Goal: Information Seeking & Learning: Find contact information

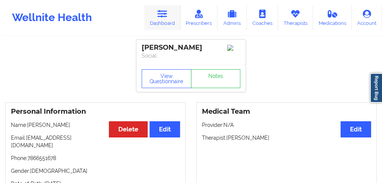
drag, startPoint x: 171, startPoint y: 21, endPoint x: 164, endPoint y: 30, distance: 11.0
click at [171, 21] on link "Dashboard" at bounding box center [162, 17] width 36 height 25
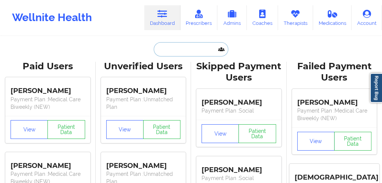
click at [163, 49] on input "text" at bounding box center [191, 49] width 75 height 14
paste input "[PERSON_NAME]"
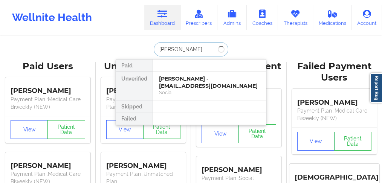
drag, startPoint x: 176, startPoint y: 48, endPoint x: 218, endPoint y: 48, distance: 41.5
click at [215, 51] on input "[PERSON_NAME]" at bounding box center [191, 49] width 75 height 14
type input "[PERSON_NAME]"
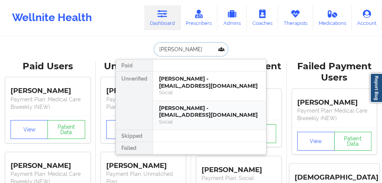
click at [200, 111] on div "[PERSON_NAME] - [EMAIL_ADDRESS][DOMAIN_NAME]" at bounding box center [209, 112] width 101 height 14
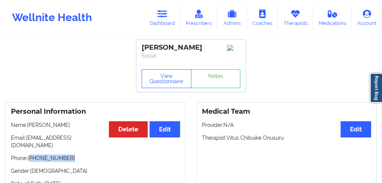
drag, startPoint x: 58, startPoint y: 152, endPoint x: 31, endPoint y: 152, distance: 27.1
click at [31, 155] on p "Phone: [PHONE_NUMBER]" at bounding box center [95, 159] width 169 height 8
copy p "[PHONE_NUMBER]"
click at [168, 22] on link "Dashboard" at bounding box center [162, 17] width 36 height 25
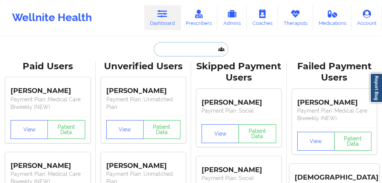
click at [164, 49] on input "text" at bounding box center [191, 49] width 75 height 14
paste input "[PERSON_NAME]"
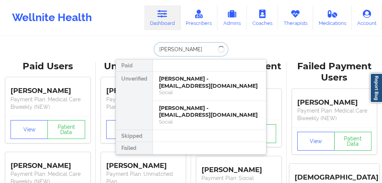
type input "[PERSON_NAME]"
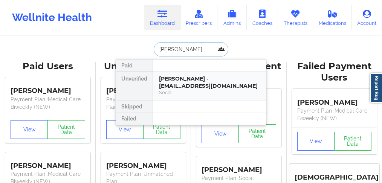
click at [173, 84] on div "[PERSON_NAME] - [EMAIL_ADDRESS][DOMAIN_NAME]" at bounding box center [209, 82] width 101 height 14
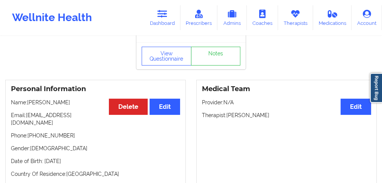
scroll to position [50, 0]
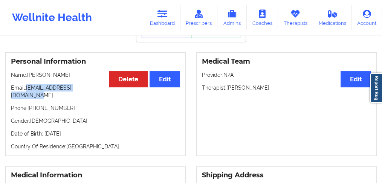
drag, startPoint x: 101, startPoint y: 92, endPoint x: 88, endPoint y: 67, distance: 27.7
click at [28, 91] on p "Email: [EMAIL_ADDRESS][DOMAIN_NAME]" at bounding box center [95, 91] width 169 height 15
copy p "[EMAIL_ADDRESS][DOMAIN_NAME]"
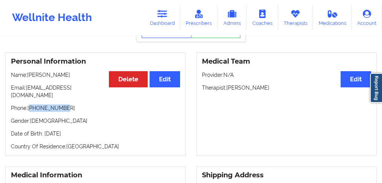
drag, startPoint x: 74, startPoint y: 103, endPoint x: 31, endPoint y: 104, distance: 43.4
click at [31, 104] on p "Phone: [PHONE_NUMBER]" at bounding box center [95, 108] width 169 height 8
copy p "19543473688"
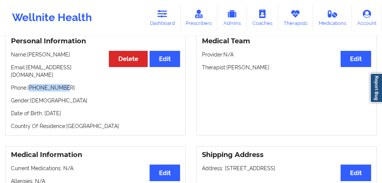
scroll to position [126, 0]
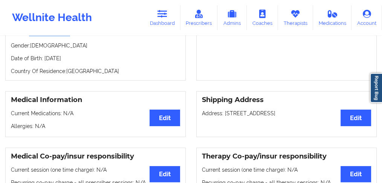
drag, startPoint x: 233, startPoint y: 114, endPoint x: 225, endPoint y: 109, distance: 9.3
click at [225, 110] on p "Address: [STREET_ADDRESS]" at bounding box center [286, 114] width 169 height 8
copy p "[STREET_ADDRESS]"
click at [167, 26] on link "Dashboard" at bounding box center [162, 17] width 36 height 25
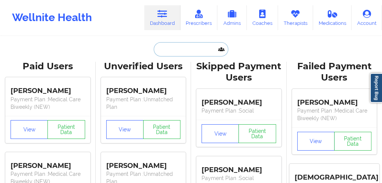
click at [169, 46] on input "text" at bounding box center [191, 49] width 75 height 14
paste input "[PERSON_NAME]"
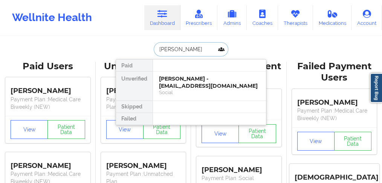
type input "[PERSON_NAME]"
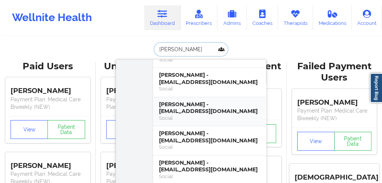
scroll to position [75, 0]
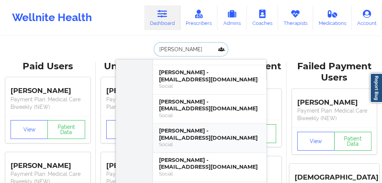
click at [181, 128] on div "[PERSON_NAME] - [EMAIL_ADDRESS][DOMAIN_NAME]" at bounding box center [209, 134] width 101 height 14
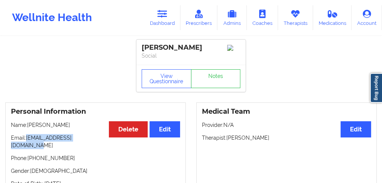
drag, startPoint x: 92, startPoint y: 140, endPoint x: 26, endPoint y: 140, distance: 66.0
click at [26, 140] on p "Email: [EMAIL_ADDRESS][DOMAIN_NAME]" at bounding box center [95, 141] width 169 height 15
copy p "[EMAIL_ADDRESS][DOMAIN_NAME]"
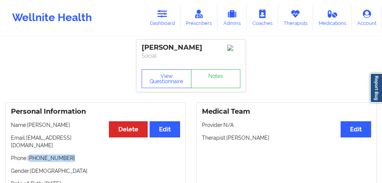
drag, startPoint x: 77, startPoint y: 150, endPoint x: 31, endPoint y: 150, distance: 46.0
click at [31, 155] on p "Phone: [PHONE_NUMBER]" at bounding box center [95, 159] width 169 height 8
copy p "[PHONE_NUMBER]"
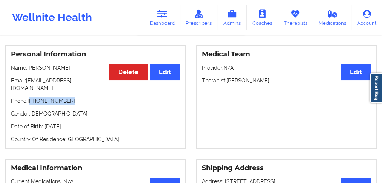
scroll to position [75, 0]
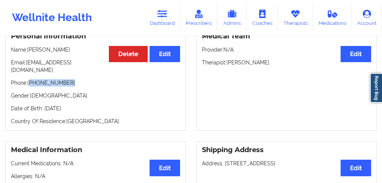
drag, startPoint x: 314, startPoint y: 159, endPoint x: 225, endPoint y: 164, distance: 89.9
click at [225, 164] on div "Shipping Address Edit Address: [STREET_ADDRESS]" at bounding box center [286, 164] width 181 height 46
copy p "[STREET_ADDRESS]"
click at [160, 21] on link "Dashboard" at bounding box center [162, 17] width 36 height 25
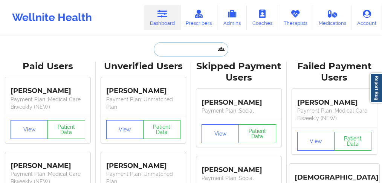
click at [165, 53] on input "text" at bounding box center [191, 49] width 75 height 14
paste input "[PERSON_NAME]"
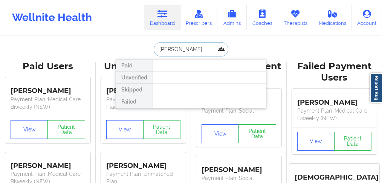
click at [181, 48] on input "[PERSON_NAME]" at bounding box center [191, 49] width 75 height 14
type input "[PERSON_NAME]"
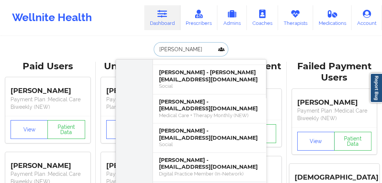
scroll to position [1759, 0]
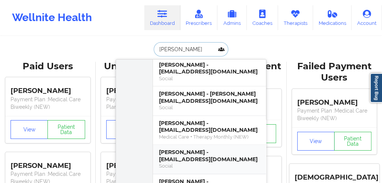
click at [186, 149] on div "[PERSON_NAME] - [EMAIL_ADDRESS][DOMAIN_NAME]" at bounding box center [209, 156] width 101 height 14
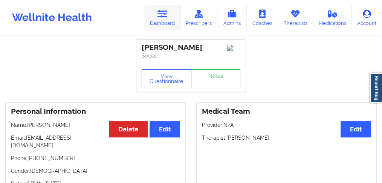
click at [164, 23] on link "Dashboard" at bounding box center [162, 17] width 36 height 25
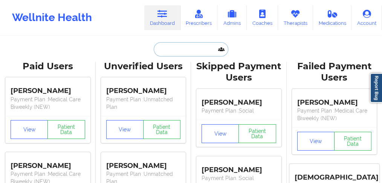
click at [165, 51] on input "text" at bounding box center [191, 49] width 75 height 14
paste input "[PHONE_NUMBER]"
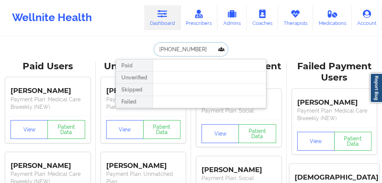
drag, startPoint x: 160, startPoint y: 49, endPoint x: 152, endPoint y: 48, distance: 7.3
click at [154, 48] on input "[PHONE_NUMBER]" at bounding box center [191, 49] width 75 height 14
drag, startPoint x: 190, startPoint y: 52, endPoint x: 138, endPoint y: 52, distance: 52.0
click at [138, 52] on div "[PHONE_NUMBER] Paid Unverified Skipped Failed" at bounding box center [191, 49] width 151 height 14
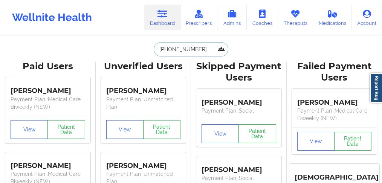
paste input "[PERSON_NAME]"
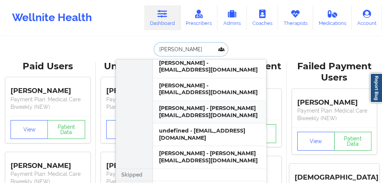
scroll to position [2186, 0]
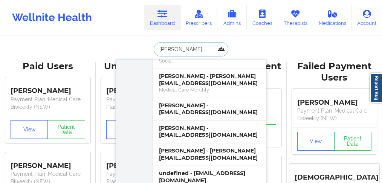
drag, startPoint x: 129, startPoint y: 57, endPoint x: 102, endPoint y: 52, distance: 28.0
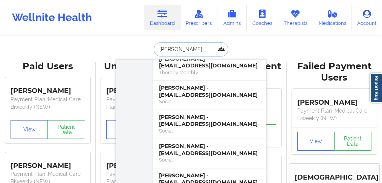
scroll to position [3791, 0]
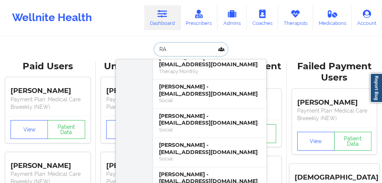
type input "R"
type input "[PERSON_NAME]"
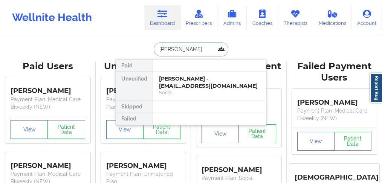
scroll to position [0, 0]
click at [182, 82] on div "[PERSON_NAME] - [EMAIL_ADDRESS][DOMAIN_NAME]" at bounding box center [209, 82] width 101 height 14
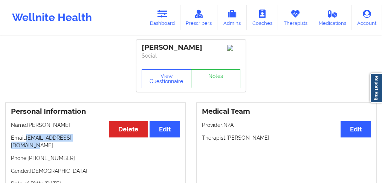
drag, startPoint x: 100, startPoint y: 140, endPoint x: 40, endPoint y: 141, distance: 59.6
click at [27, 140] on p "Email: [EMAIL_ADDRESS][DOMAIN_NAME]" at bounding box center [95, 141] width 169 height 15
copy p "[EMAIL_ADDRESS][DOMAIN_NAME]"
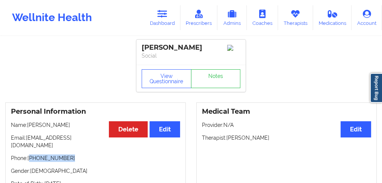
drag, startPoint x: 75, startPoint y: 153, endPoint x: 30, endPoint y: 150, distance: 44.6
click at [30, 155] on p "Phone: [PHONE_NUMBER]" at bounding box center [95, 159] width 169 height 8
copy p "[PHONE_NUMBER]"
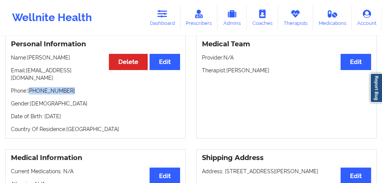
scroll to position [100, 0]
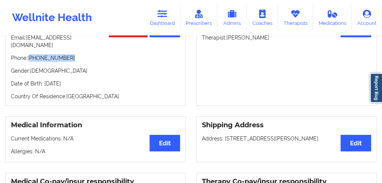
drag, startPoint x: 316, startPoint y: 131, endPoint x: 224, endPoint y: 132, distance: 92.0
click at [224, 135] on p "Address: [STREET_ADDRESS][PERSON_NAME]" at bounding box center [286, 139] width 169 height 8
copy p "[STREET_ADDRESS][PERSON_NAME]"
click at [165, 16] on icon at bounding box center [163, 14] width 10 height 8
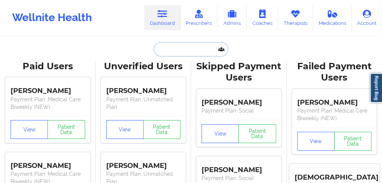
click at [162, 47] on input "text" at bounding box center [191, 49] width 75 height 14
paste input "JEBORIA"
type input "JEBORIA"
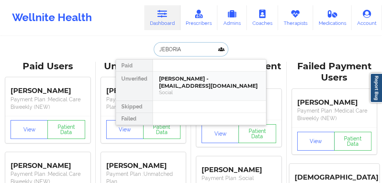
click at [179, 82] on div "[PERSON_NAME] - [EMAIL_ADDRESS][DOMAIN_NAME]" at bounding box center [209, 82] width 101 height 14
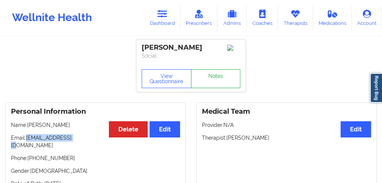
drag, startPoint x: 88, startPoint y: 143, endPoint x: 210, endPoint y: 72, distance: 141.1
click at [26, 140] on p "Email: [EMAIL_ADDRESS][DOMAIN_NAME]" at bounding box center [95, 141] width 169 height 15
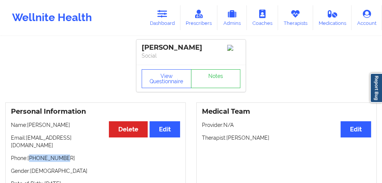
drag, startPoint x: 64, startPoint y: 155, endPoint x: 141, endPoint y: 114, distance: 86.7
click at [32, 155] on p "Phone: [PHONE_NUMBER]" at bounding box center [95, 159] width 169 height 8
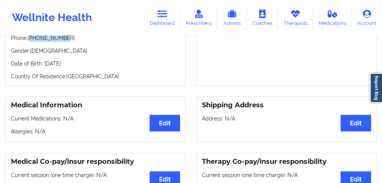
scroll to position [151, 0]
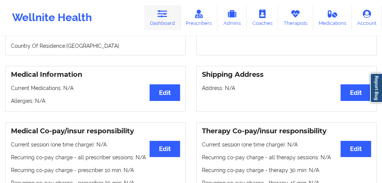
click at [167, 22] on link "Dashboard" at bounding box center [162, 17] width 36 height 25
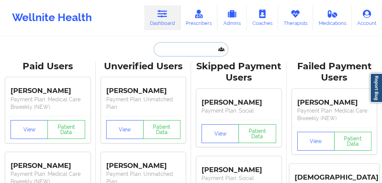
click at [169, 51] on input "text" at bounding box center [191, 49] width 75 height 14
paste input "[PERSON_NAME]"
type input "[PERSON_NAME]"
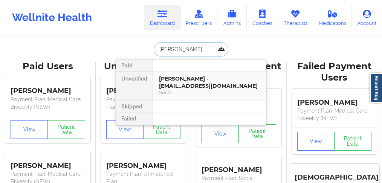
click at [186, 80] on div "[PERSON_NAME] - [EMAIL_ADDRESS][DOMAIN_NAME]" at bounding box center [209, 82] width 101 height 14
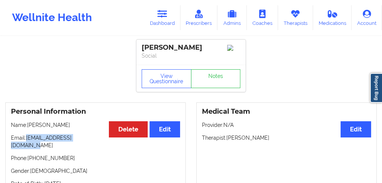
drag, startPoint x: 101, startPoint y: 141, endPoint x: 26, endPoint y: 141, distance: 74.7
click at [26, 141] on p "Email: [EMAIL_ADDRESS][DOMAIN_NAME]" at bounding box center [95, 141] width 169 height 15
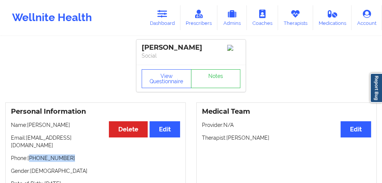
drag, startPoint x: 79, startPoint y: 155, endPoint x: 31, endPoint y: 153, distance: 48.3
click at [31, 155] on p "Phone: [PHONE_NUMBER]" at bounding box center [95, 159] width 169 height 8
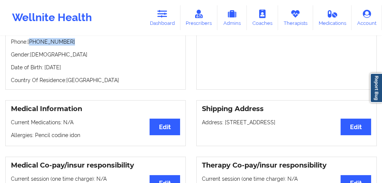
scroll to position [176, 0]
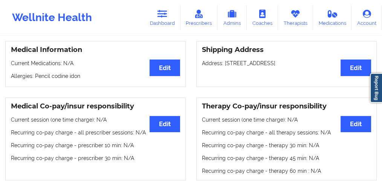
drag, startPoint x: 311, startPoint y: 57, endPoint x: 225, endPoint y: 58, distance: 85.6
click at [225, 60] on p "Address: [STREET_ADDRESS]" at bounding box center [286, 64] width 169 height 8
click at [162, 24] on link "Dashboard" at bounding box center [162, 17] width 36 height 25
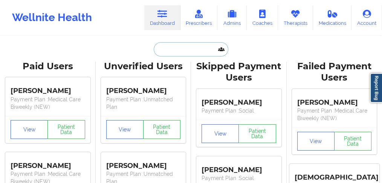
click at [165, 49] on input "text" at bounding box center [191, 49] width 75 height 14
paste input "[PERSON_NAME]"
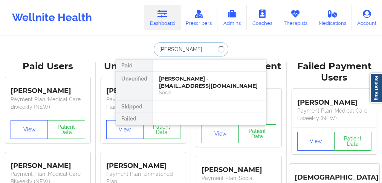
type input "[PERSON_NAME]"
click at [208, 80] on div "[PERSON_NAME] c harry - [EMAIL_ADDRESS][DOMAIN_NAME]" at bounding box center [209, 82] width 101 height 14
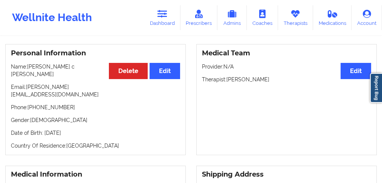
scroll to position [75, 0]
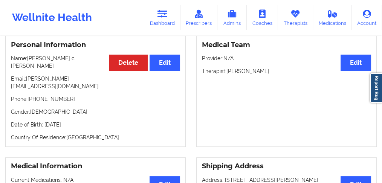
drag, startPoint x: 319, startPoint y: 158, endPoint x: 224, endPoint y: 158, distance: 94.3
click at [224, 176] on p "Address: [STREET_ADDRESS][PERSON_NAME]" at bounding box center [286, 180] width 169 height 8
click at [164, 20] on link "Dashboard" at bounding box center [162, 17] width 36 height 25
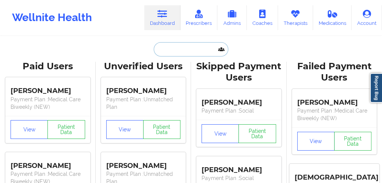
click at [183, 48] on input "text" at bounding box center [191, 49] width 75 height 14
paste input "[PERSON_NAME]"
type input "[PERSON_NAME]"
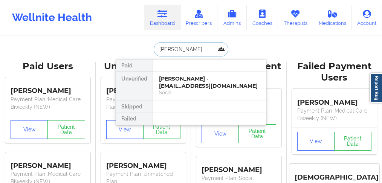
click at [178, 86] on div "[PERSON_NAME] - [EMAIL_ADDRESS][DOMAIN_NAME]" at bounding box center [209, 82] width 101 height 14
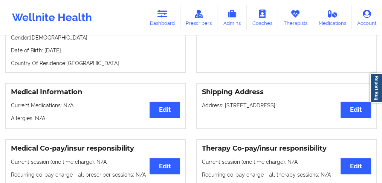
scroll to position [139, 0]
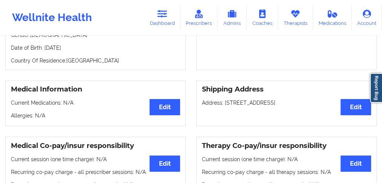
drag, startPoint x: 224, startPoint y: 94, endPoint x: 339, endPoint y: 90, distance: 114.3
click at [339, 90] on div "Shipping Address Edit Address: [STREET_ADDRESS]" at bounding box center [286, 104] width 181 height 46
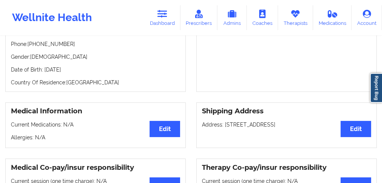
scroll to position [88, 0]
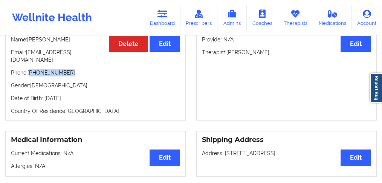
drag, startPoint x: 72, startPoint y: 63, endPoint x: 30, endPoint y: 64, distance: 42.2
click at [30, 69] on p "Phone: [PHONE_NUMBER]" at bounding box center [95, 73] width 169 height 8
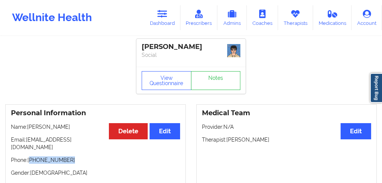
scroll to position [0, 0]
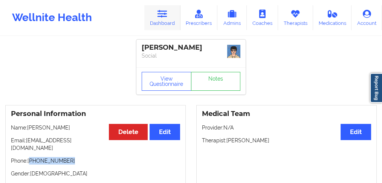
click at [157, 27] on link "Dashboard" at bounding box center [162, 17] width 36 height 25
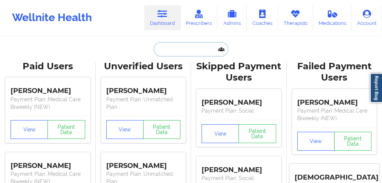
click at [170, 52] on input "text" at bounding box center [191, 49] width 75 height 14
paste input "[PERSON_NAME]"
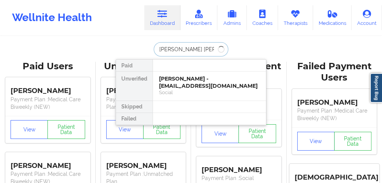
type input "[PERSON_NAME]"
click at [182, 86] on div "[PERSON_NAME] - [EMAIL_ADDRESS][DOMAIN_NAME]" at bounding box center [209, 82] width 101 height 14
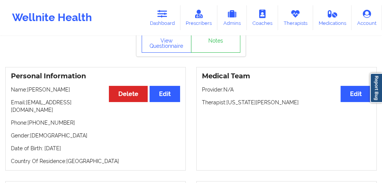
scroll to position [50, 0]
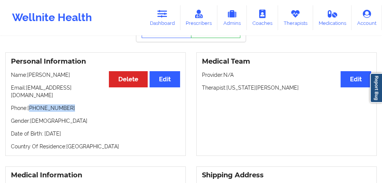
drag, startPoint x: 74, startPoint y: 105, endPoint x: 165, endPoint y: 58, distance: 102.2
click at [34, 104] on p "Phone: [PHONE_NUMBER]" at bounding box center [95, 108] width 169 height 8
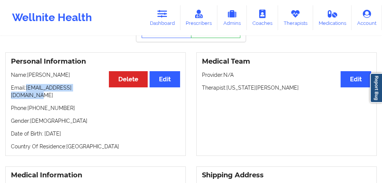
drag, startPoint x: 95, startPoint y: 88, endPoint x: 49, endPoint y: 87, distance: 45.3
click at [29, 89] on p "Email: [EMAIL_ADDRESS][DOMAIN_NAME]" at bounding box center [95, 91] width 169 height 15
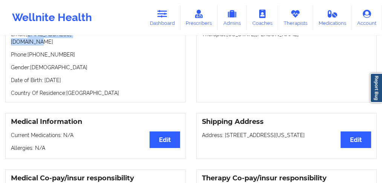
scroll to position [126, 0]
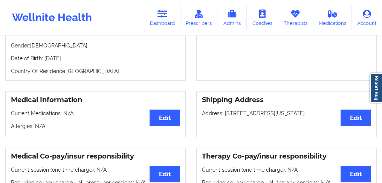
drag, startPoint x: 271, startPoint y: 109, endPoint x: 225, endPoint y: 107, distance: 46.8
click at [225, 110] on p "Address: [STREET_ADDRESS][US_STATE]" at bounding box center [286, 114] width 169 height 8
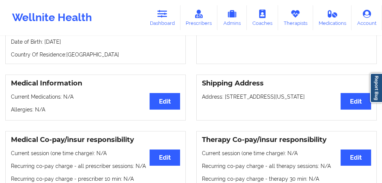
scroll to position [151, 0]
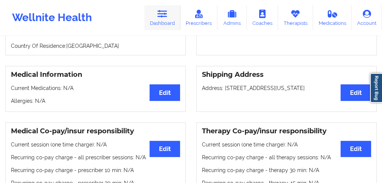
click at [168, 20] on link "Dashboard" at bounding box center [162, 17] width 36 height 25
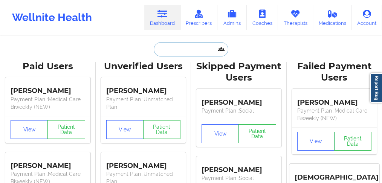
click at [185, 54] on input "text" at bounding box center [191, 49] width 75 height 14
paste input "Samara"
type input "Samara"
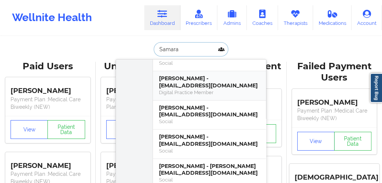
scroll to position [75, 0]
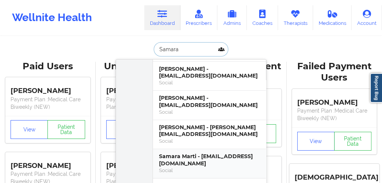
click at [173, 153] on div "Samara Marti - [EMAIL_ADDRESS][DOMAIN_NAME]" at bounding box center [209, 160] width 101 height 14
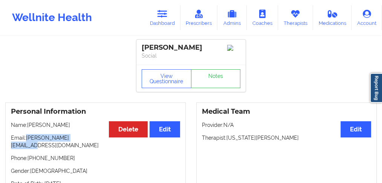
drag, startPoint x: 92, startPoint y: 140, endPoint x: 70, endPoint y: 120, distance: 29.4
click at [29, 139] on p "Email: [PERSON_NAME][EMAIL_ADDRESS][DOMAIN_NAME]" at bounding box center [95, 141] width 169 height 15
